Goal: Task Accomplishment & Management: Use online tool/utility

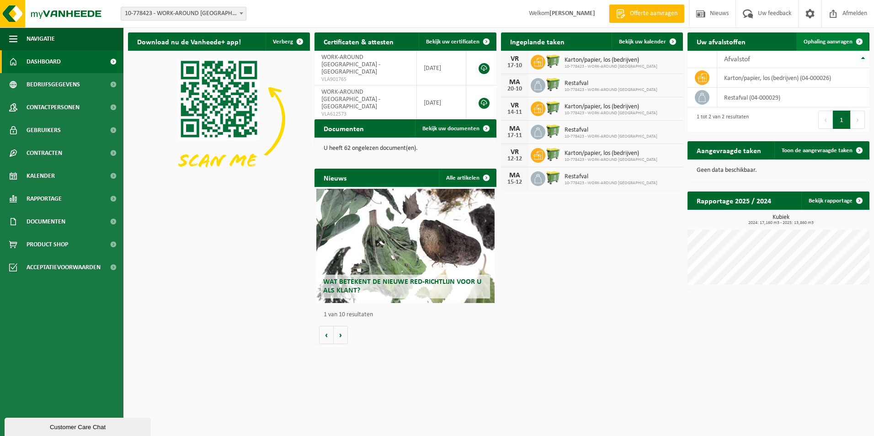
click at [844, 41] on span "Ophaling aanvragen" at bounding box center [827, 42] width 49 height 6
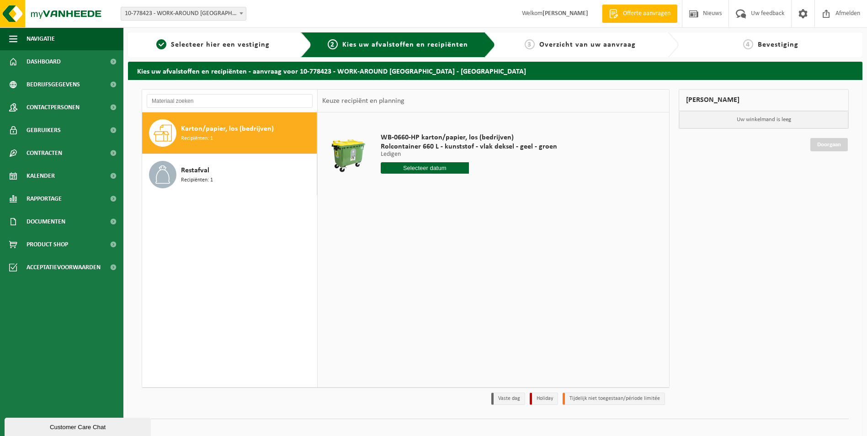
click at [424, 166] on input "text" at bounding box center [425, 167] width 88 height 11
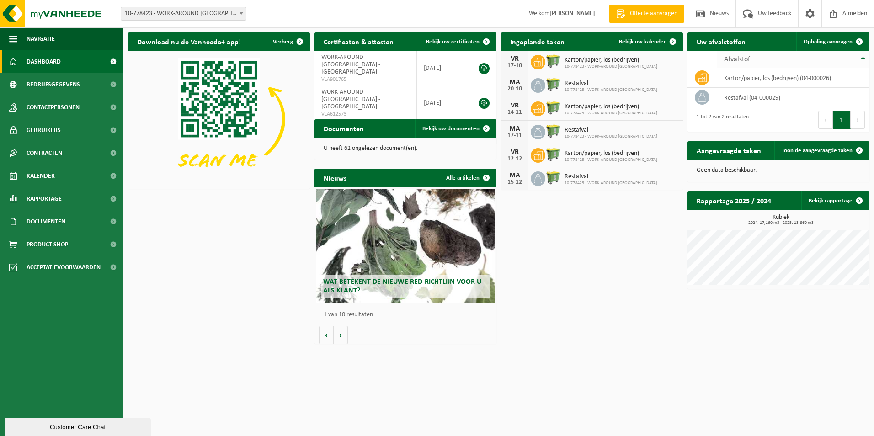
drag, startPoint x: 833, startPoint y: 45, endPoint x: 830, endPoint y: 53, distance: 8.0
click at [833, 45] on link "Ophaling aanvragen" at bounding box center [832, 41] width 72 height 18
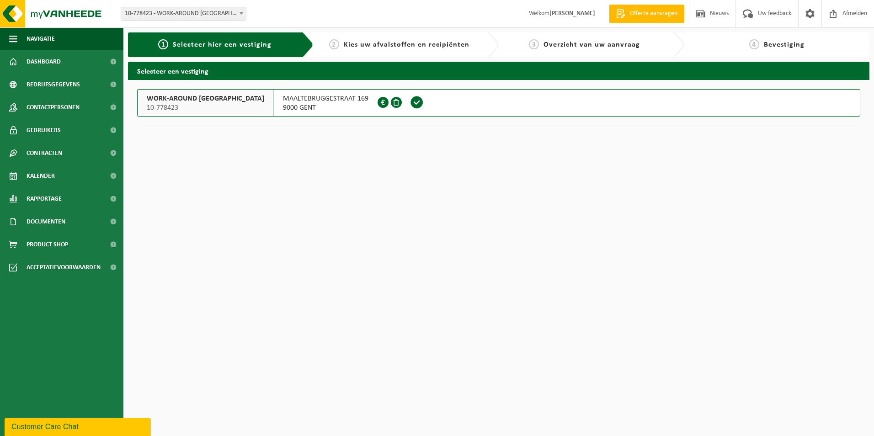
click at [167, 100] on span "WORK-AROUND GENT" at bounding box center [205, 98] width 117 height 9
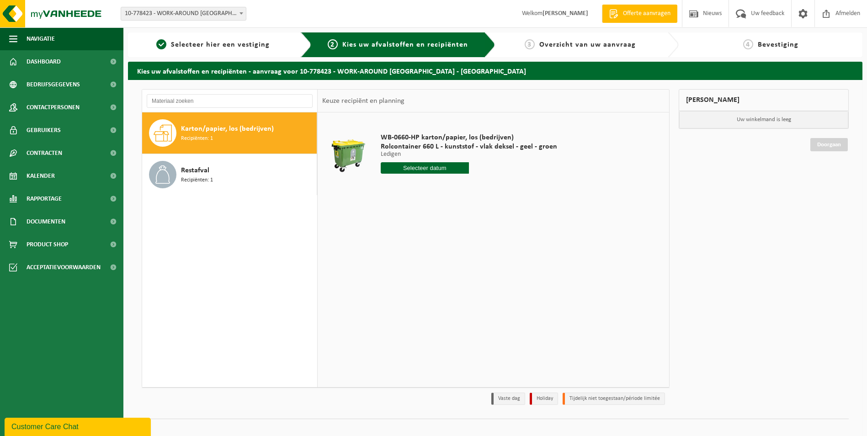
click at [413, 169] on input "text" at bounding box center [425, 167] width 88 height 11
